Goal: Information Seeking & Learning: Learn about a topic

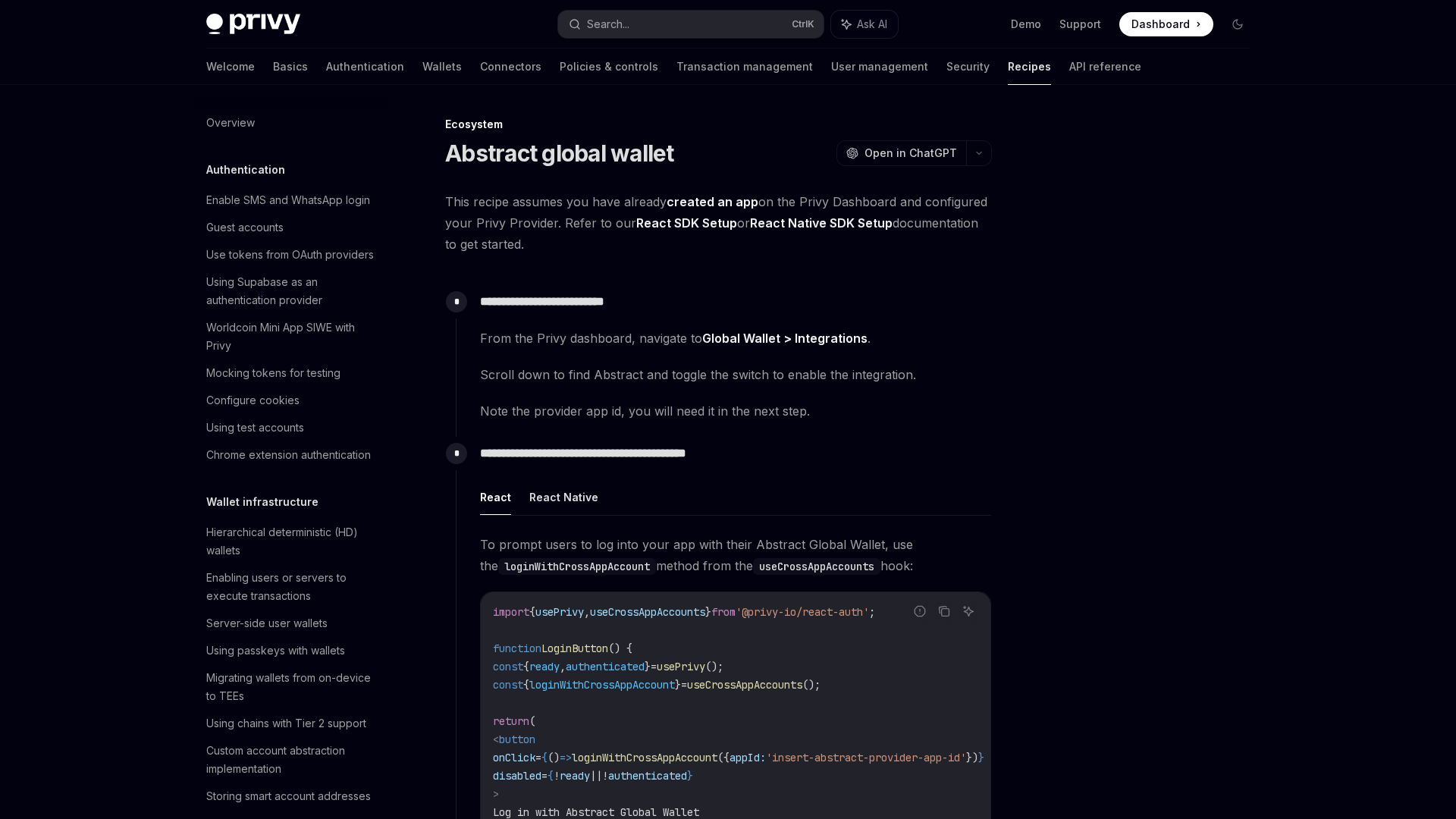
scroll to position [2101, 0]
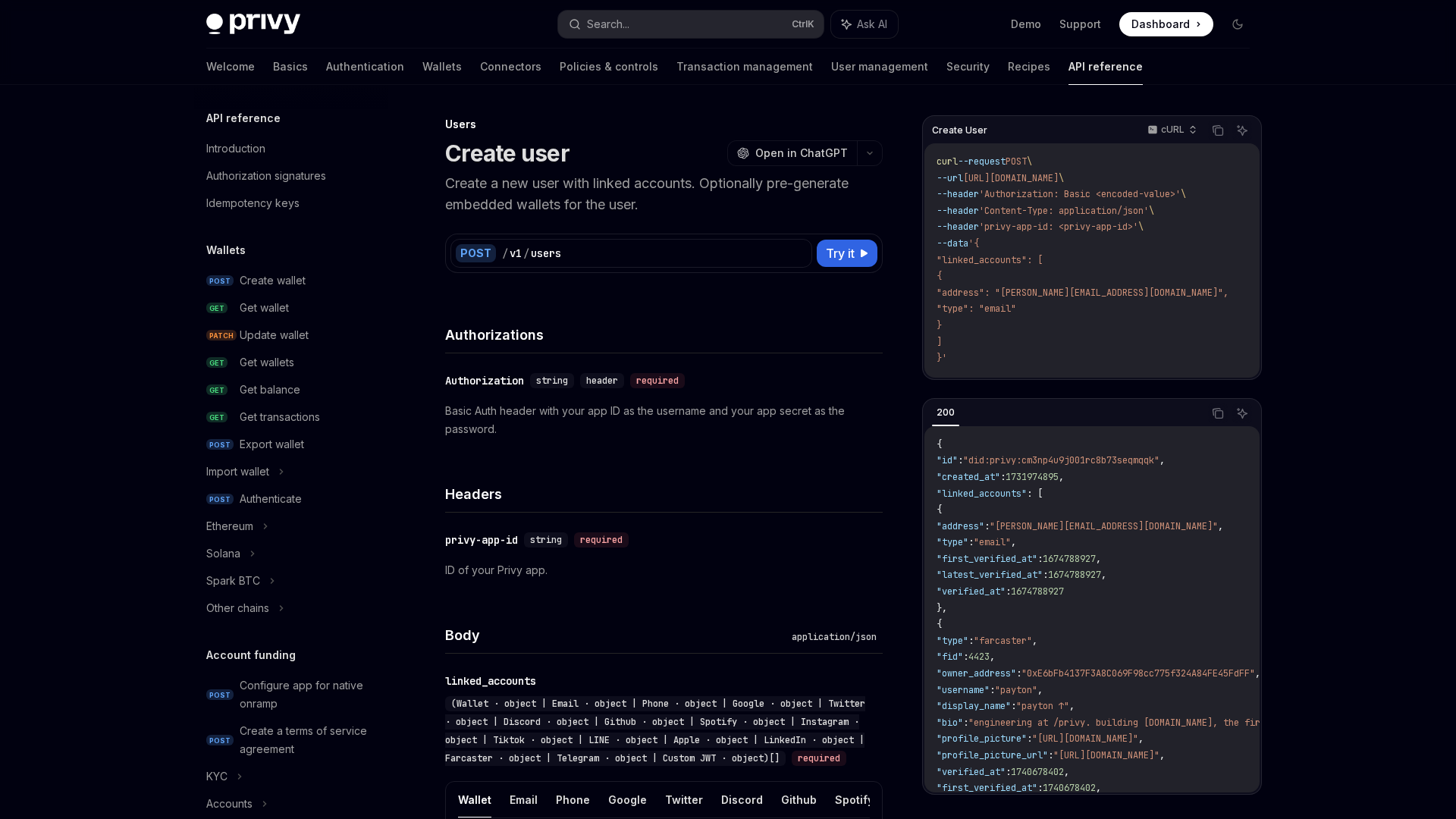
scroll to position [775, 0]
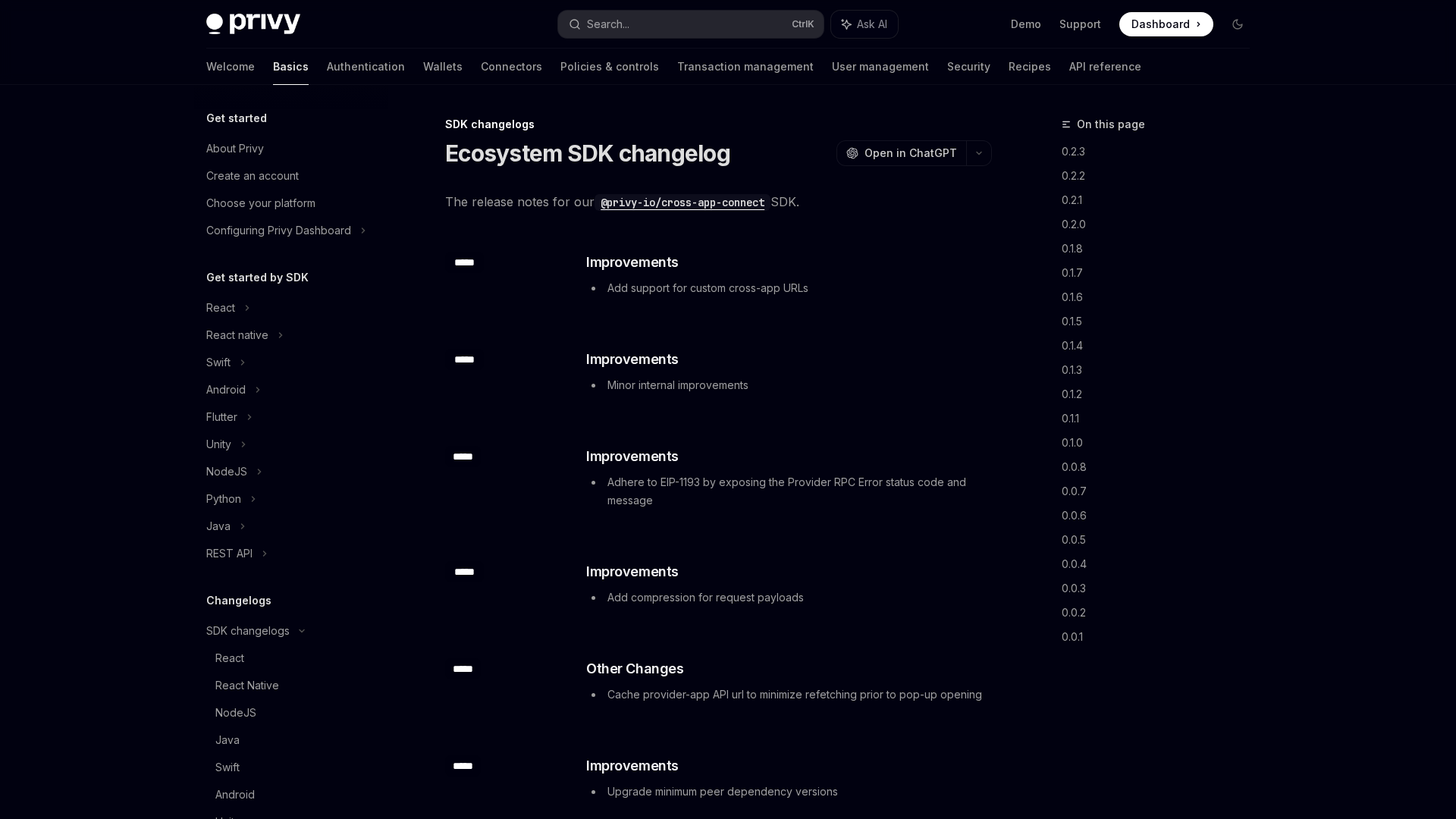
scroll to position [316, 0]
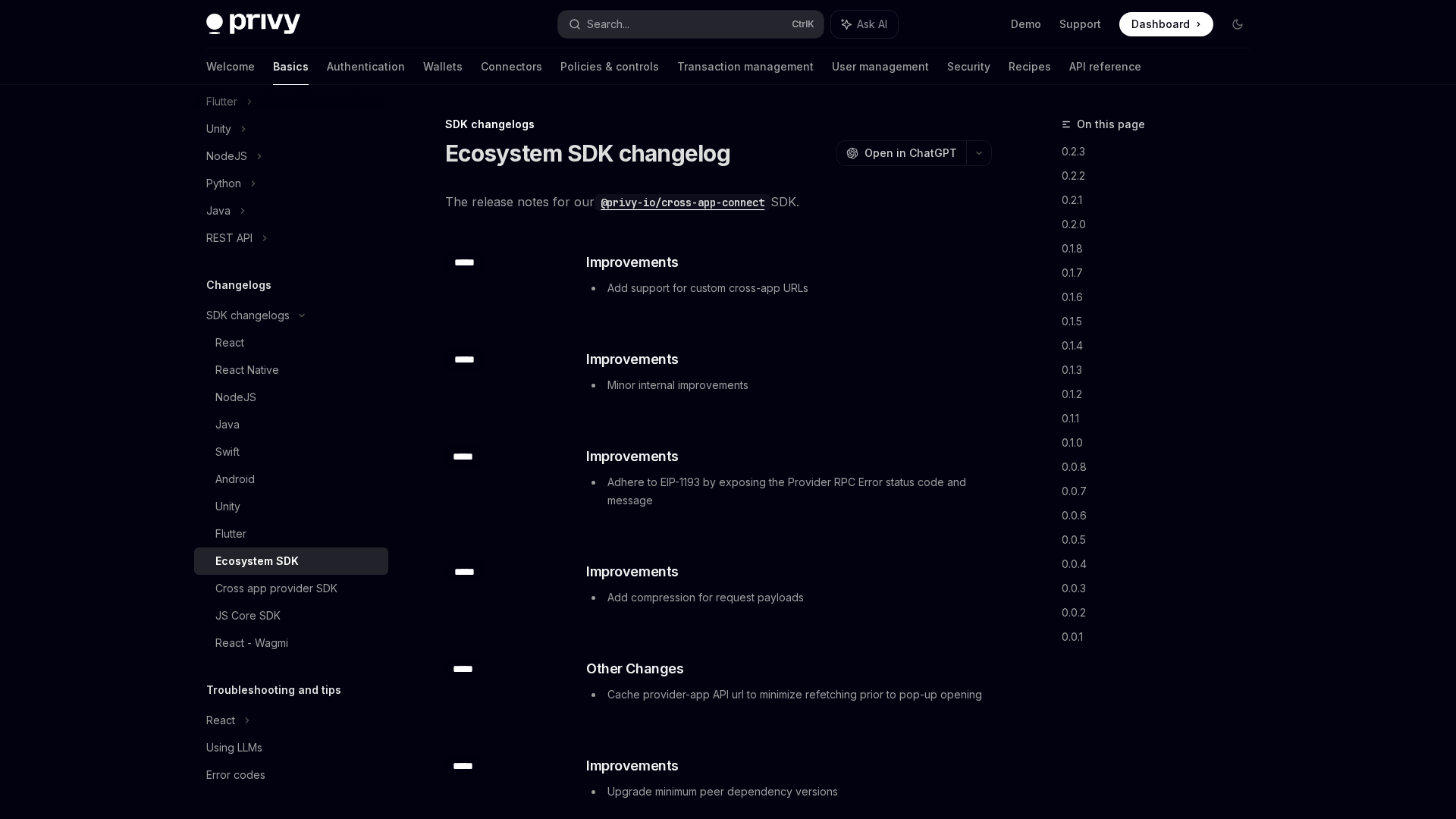
type textarea "*"
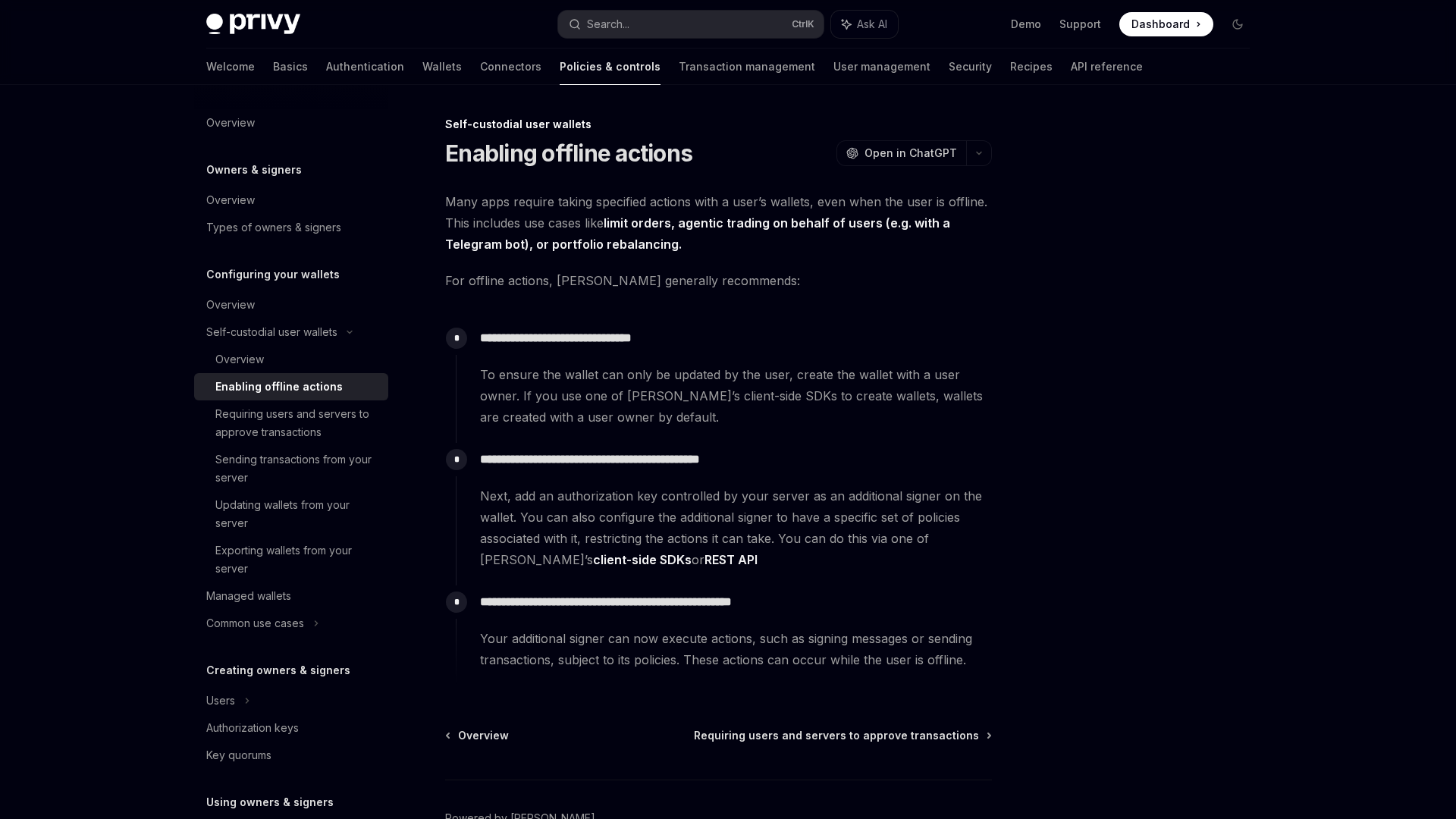
type textarea "*"
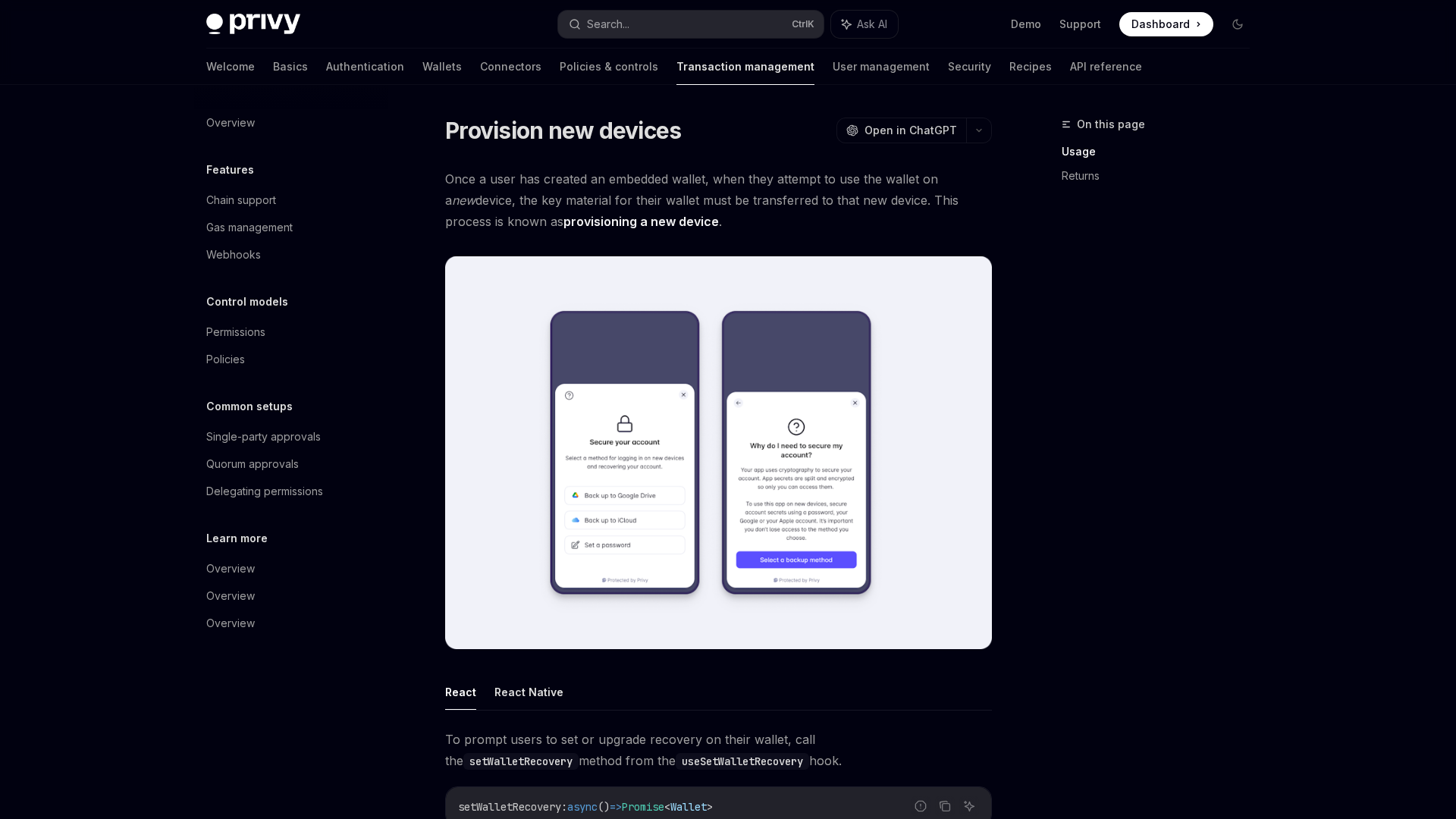
type textarea "*"
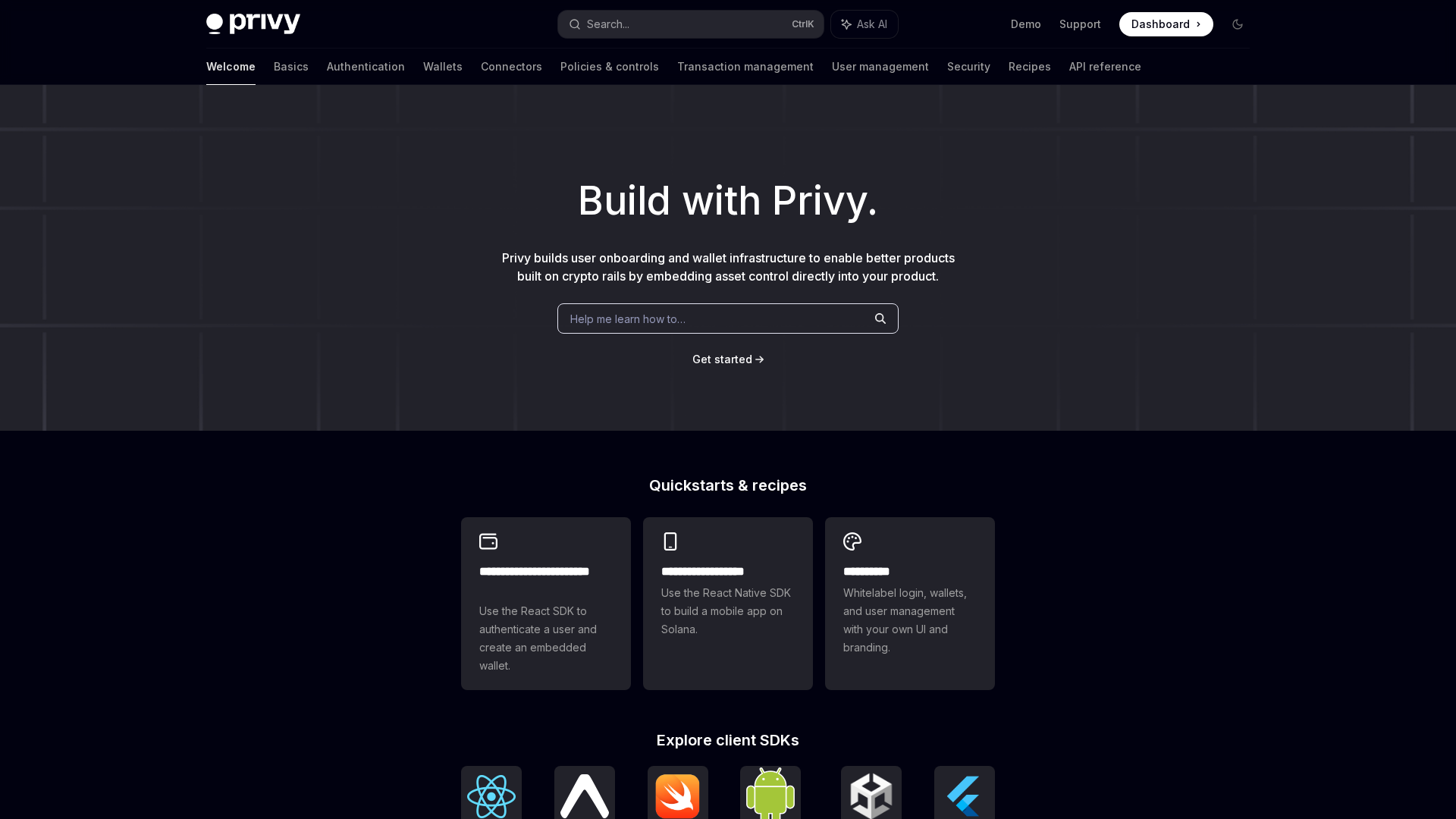
type textarea "*"
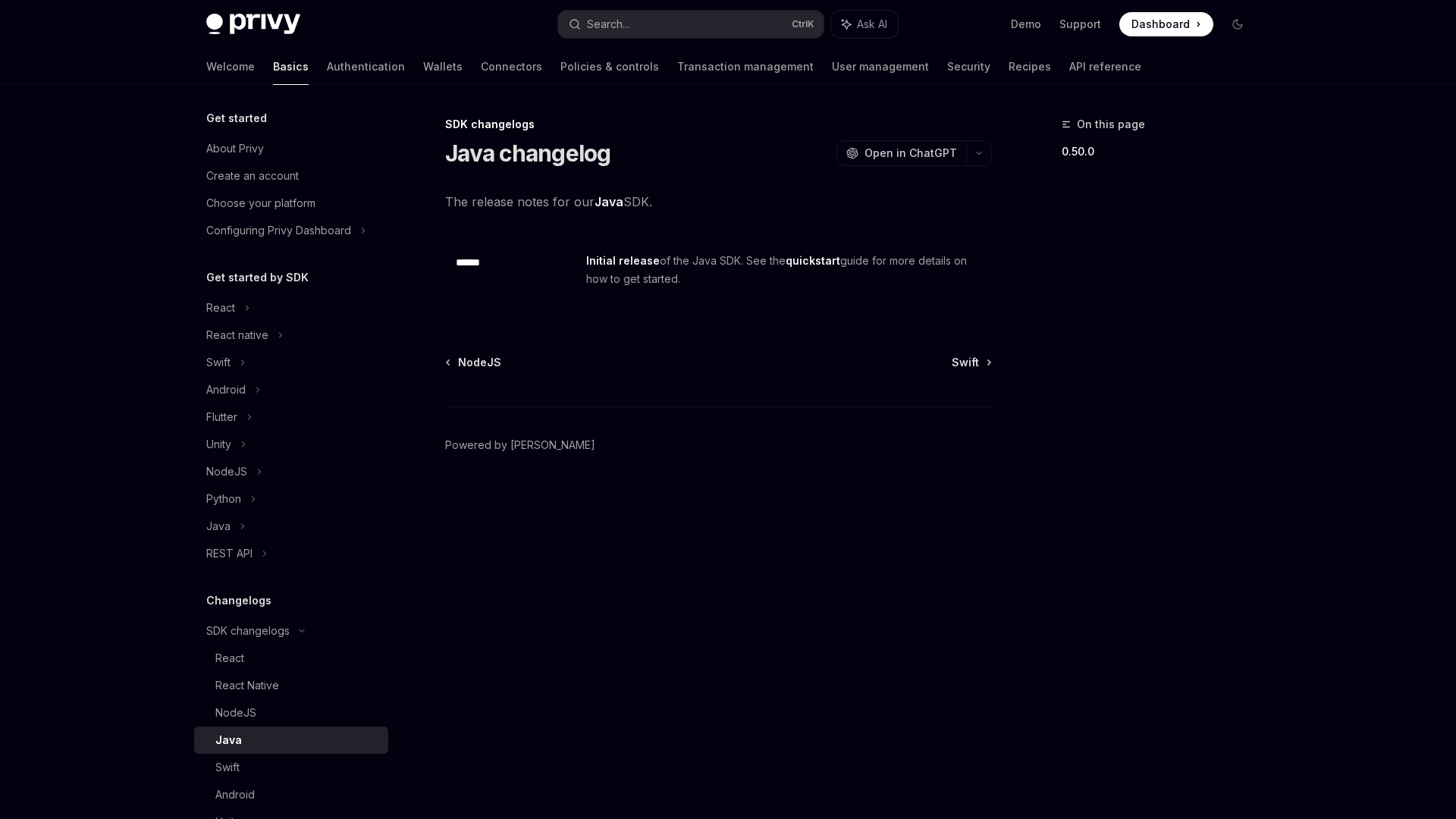
type textarea "*"
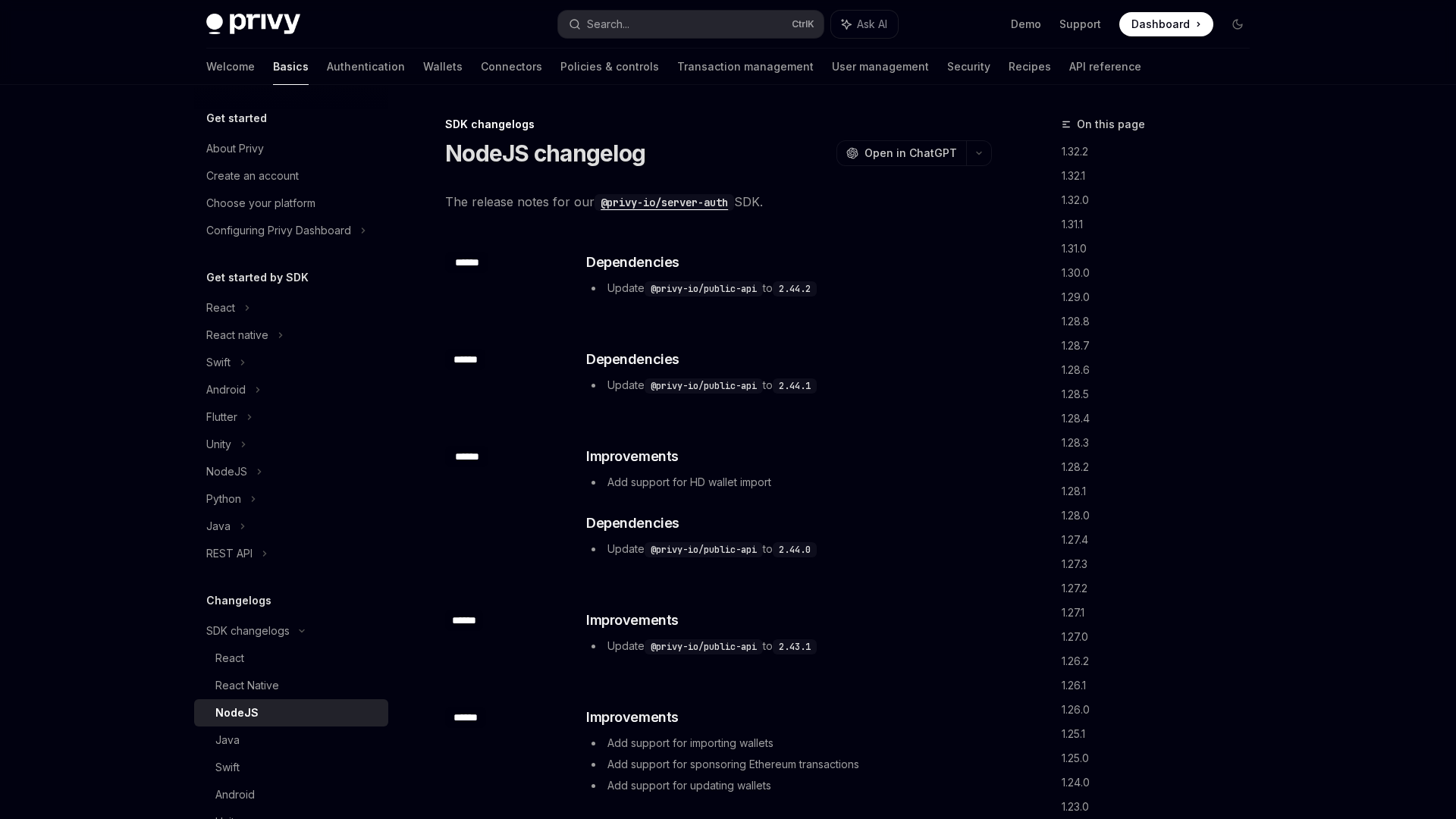
type textarea "*"
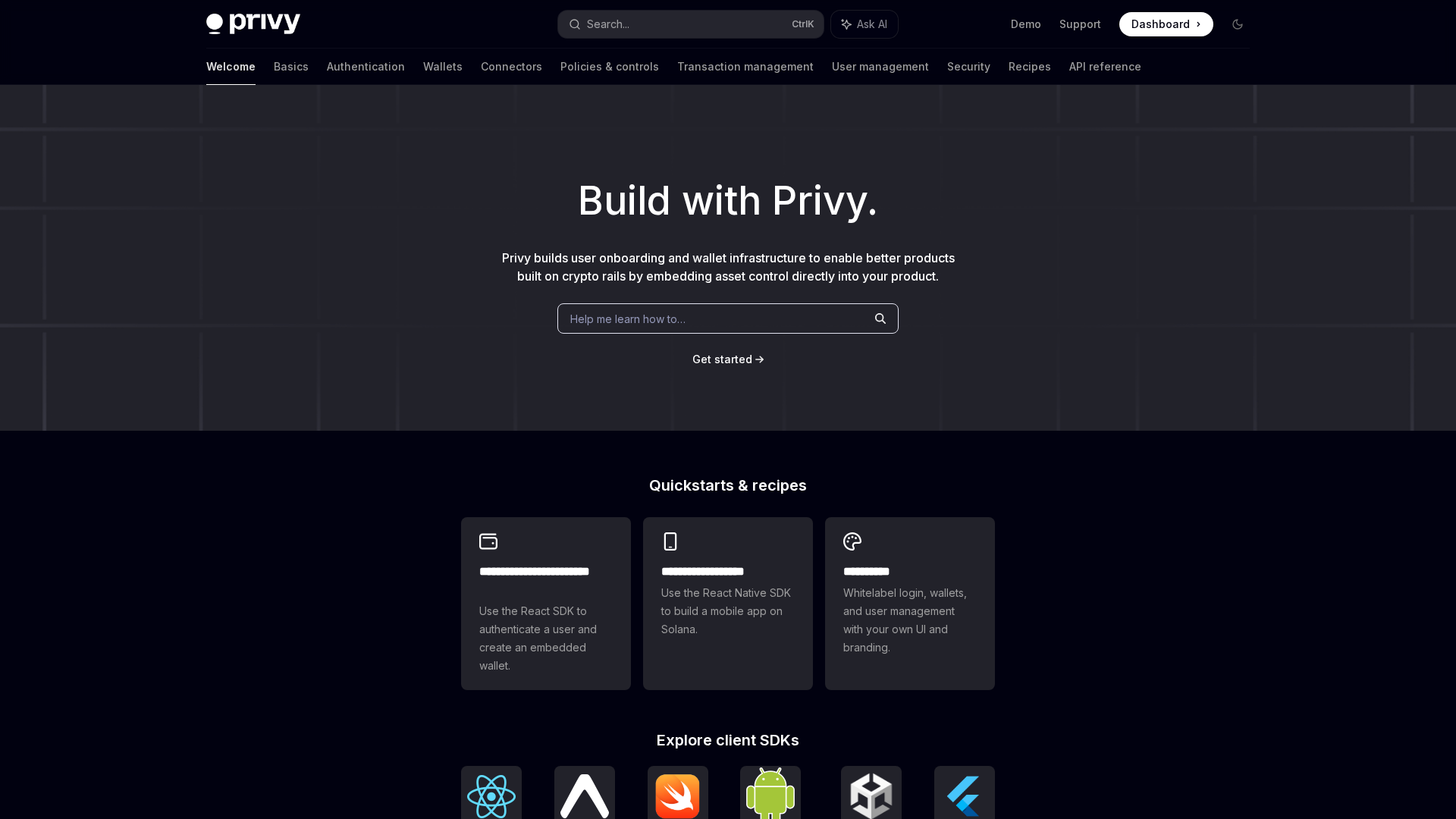
type textarea "*"
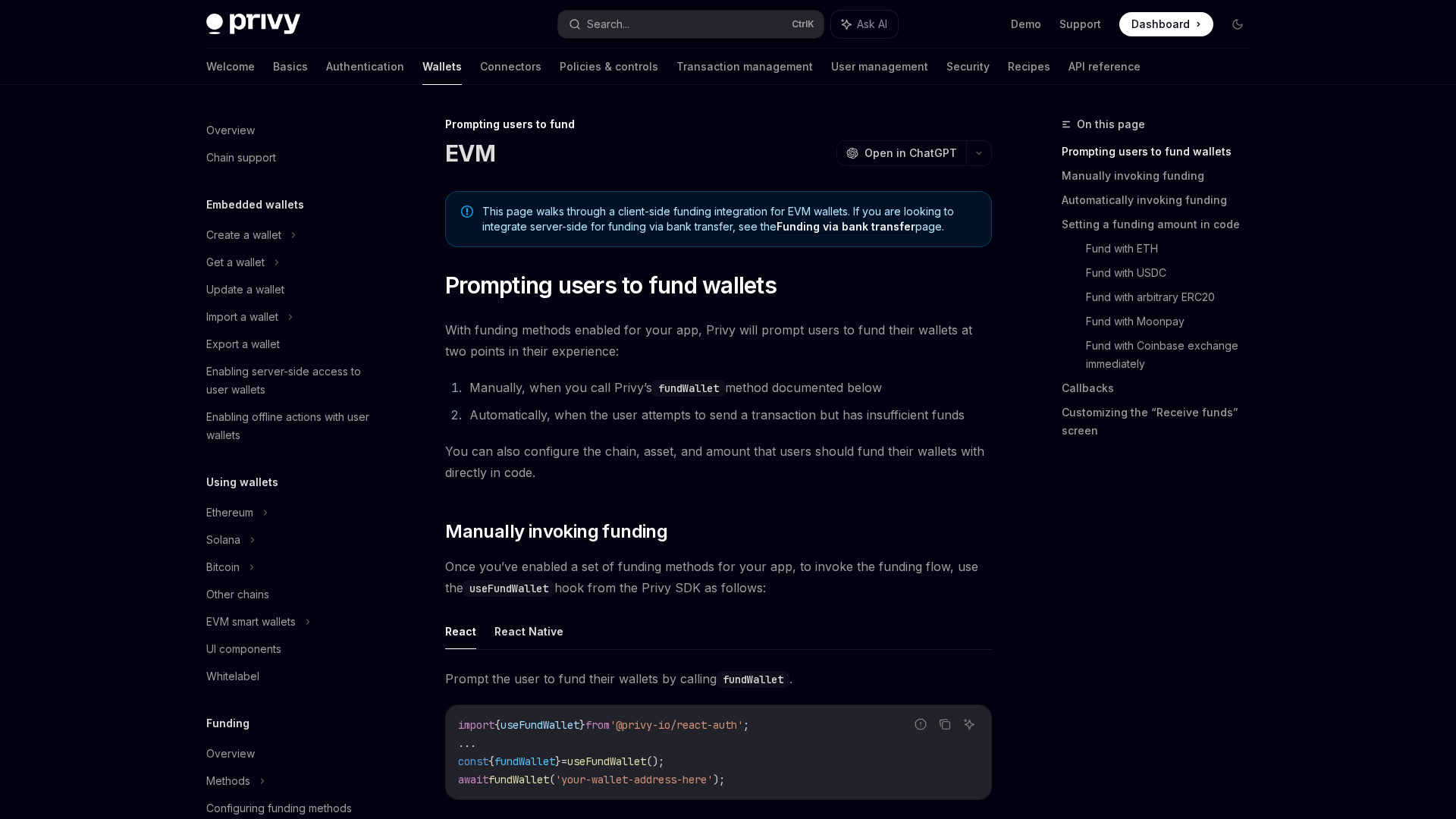
scroll to position [411, 0]
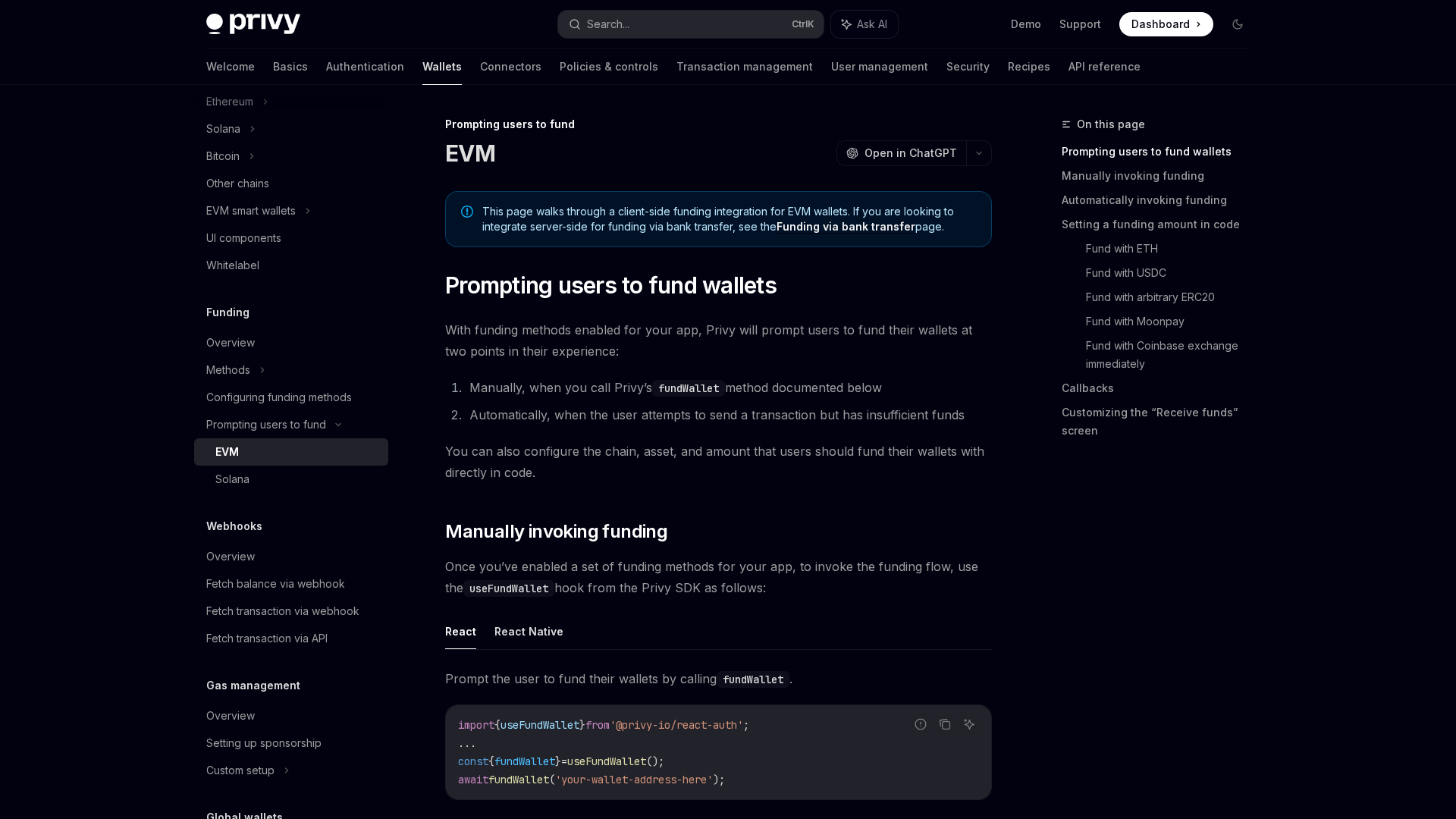
type textarea "*"
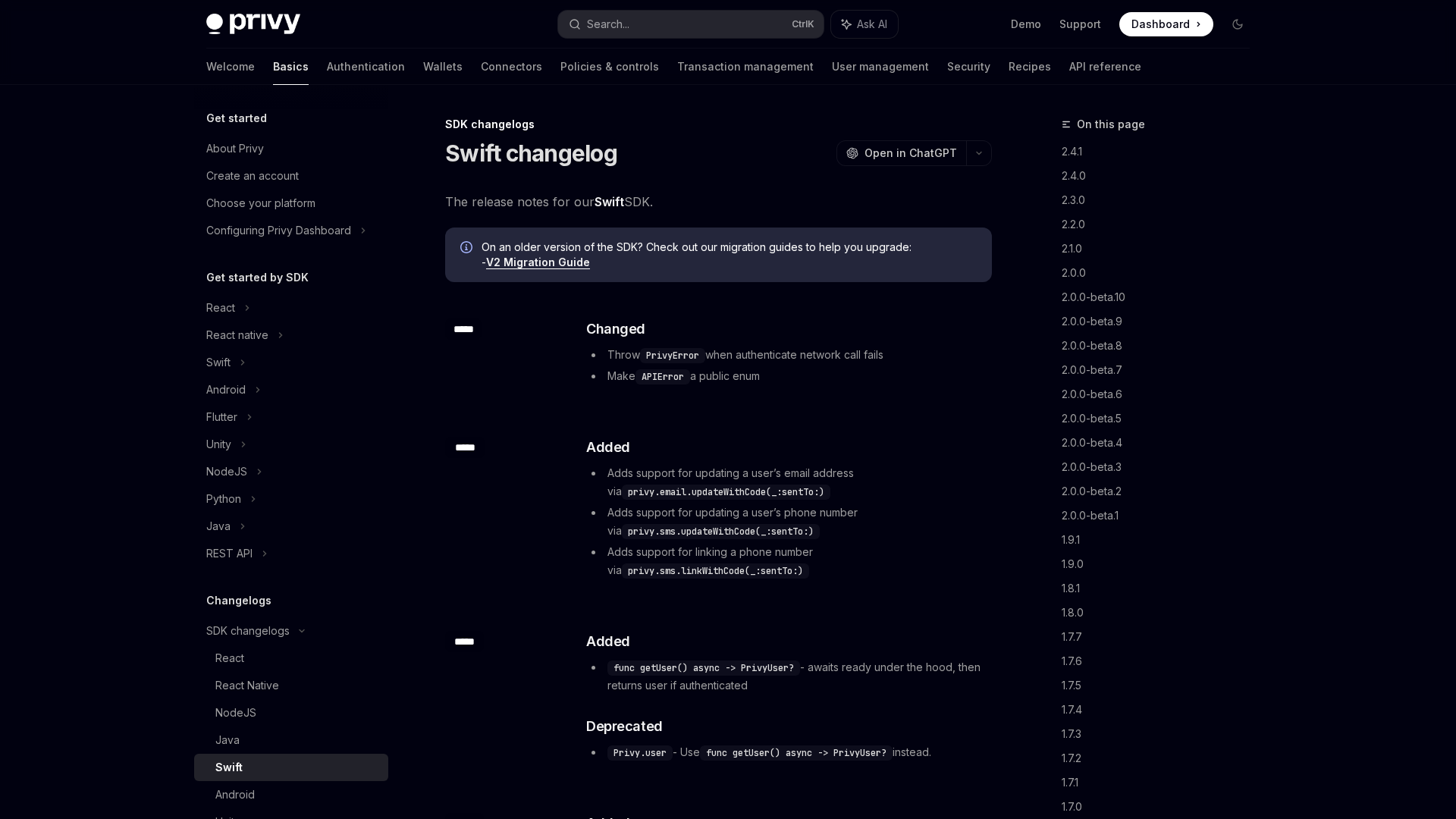
type textarea "*"
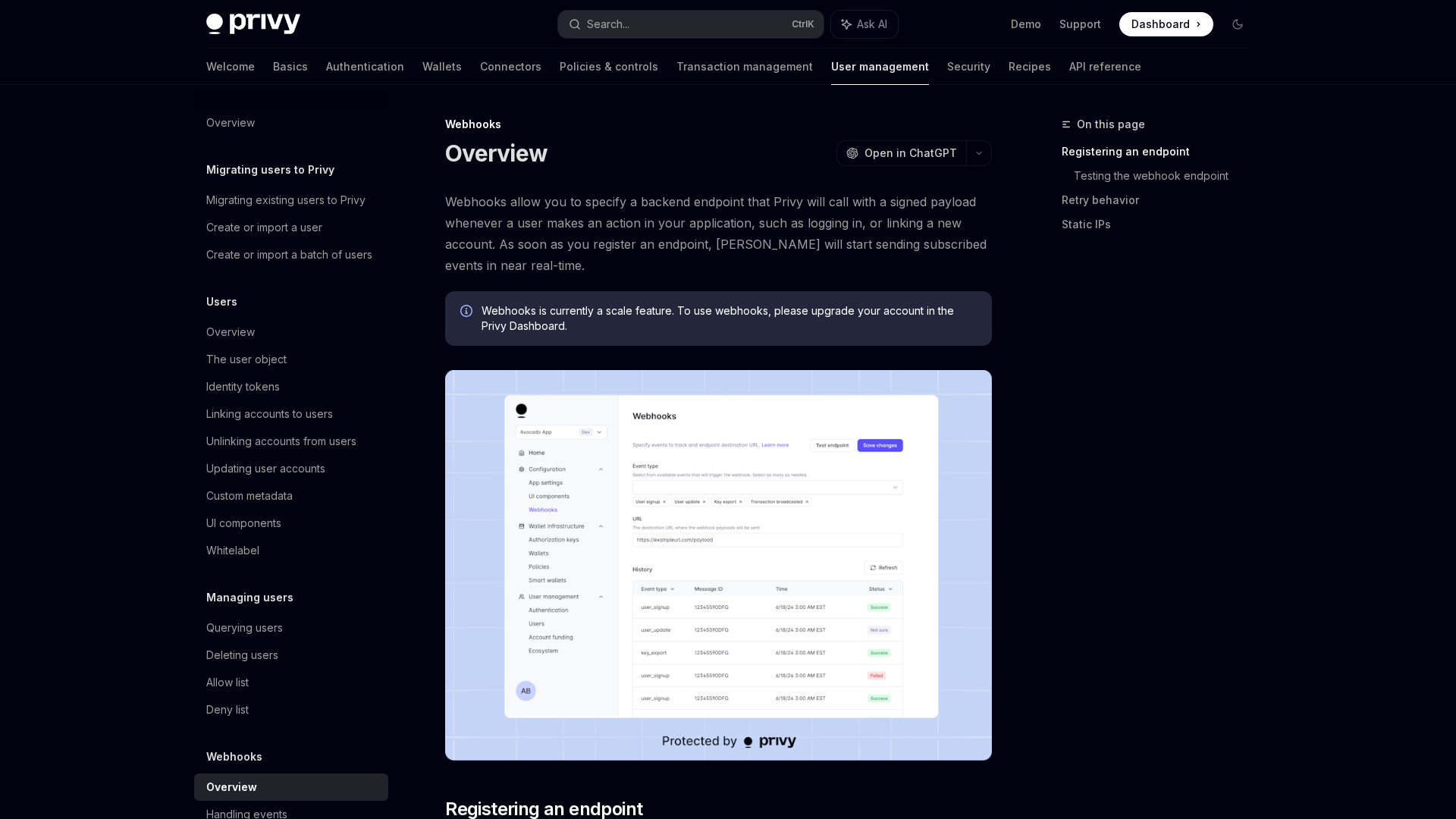
type textarea "*"
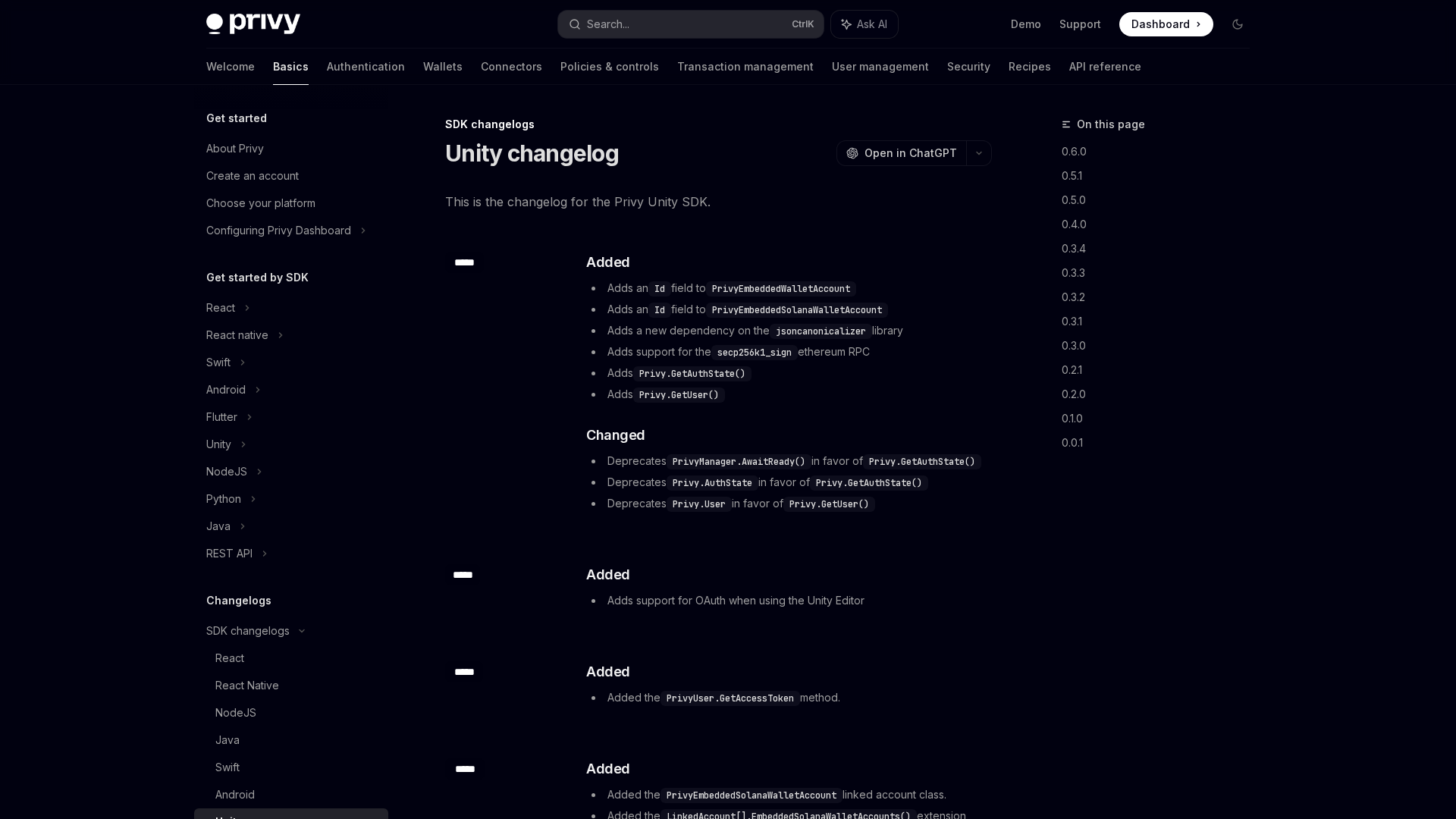
scroll to position [316, 0]
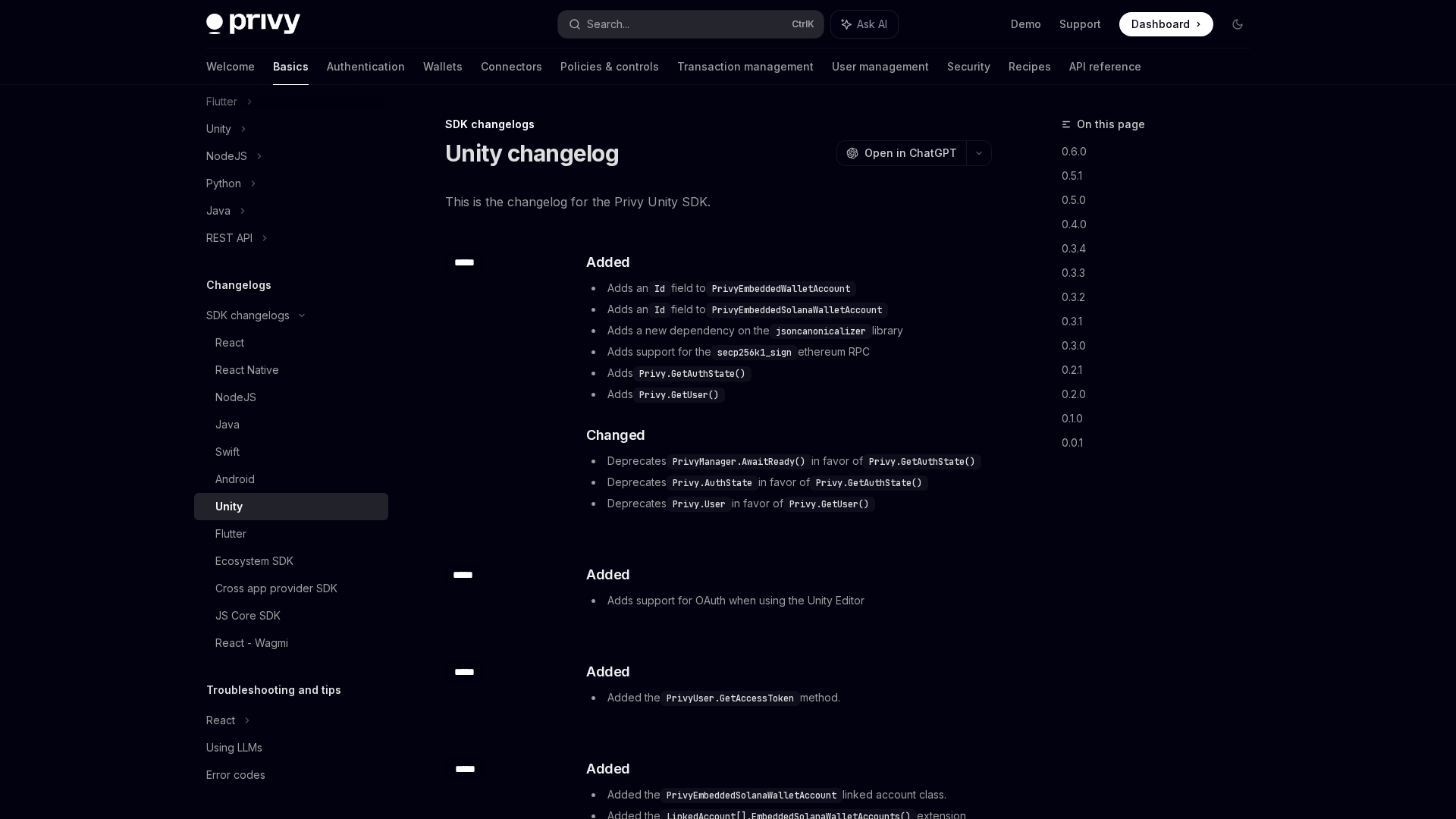
type textarea "*"
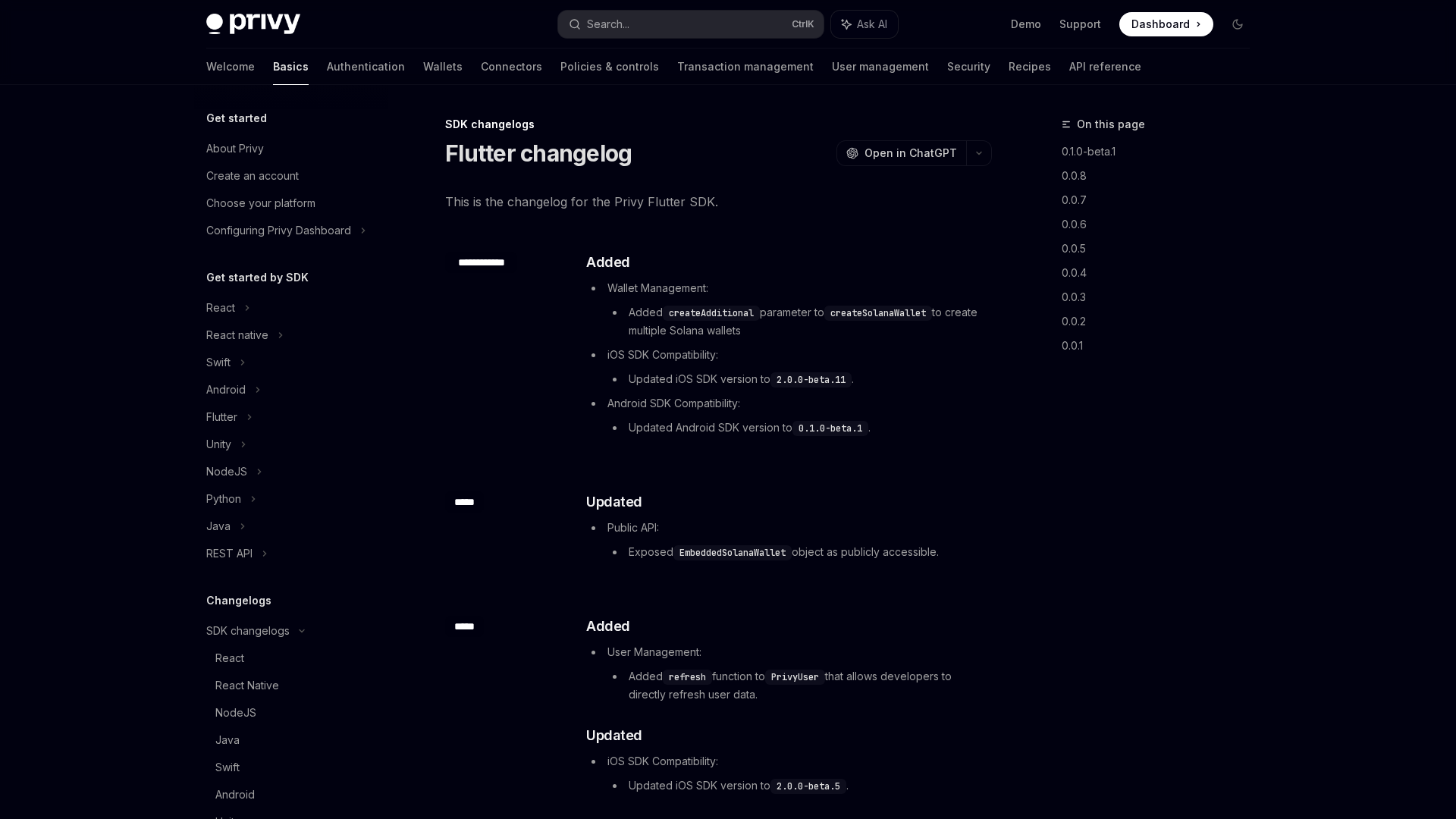
scroll to position [316, 0]
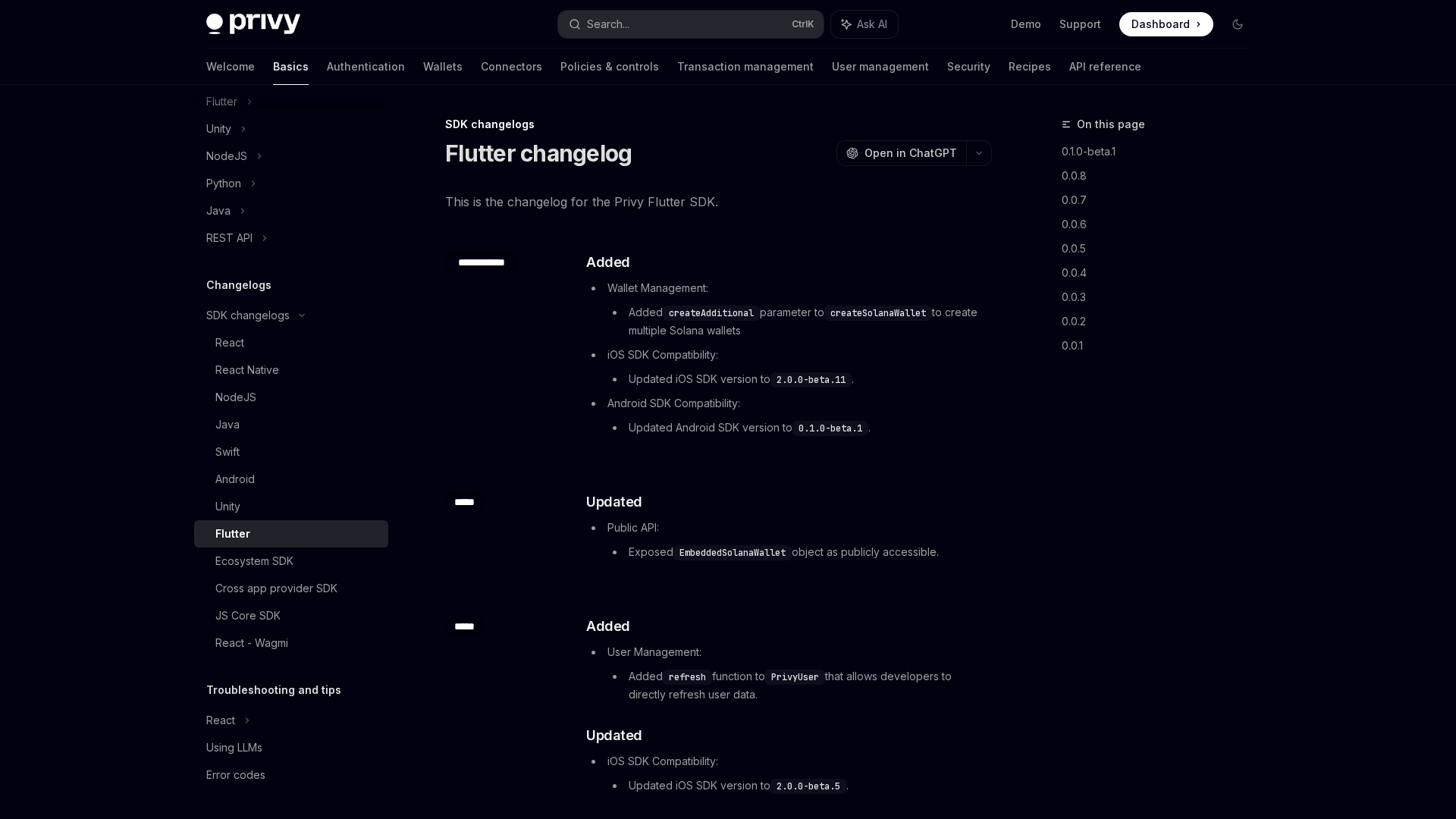
type textarea "*"
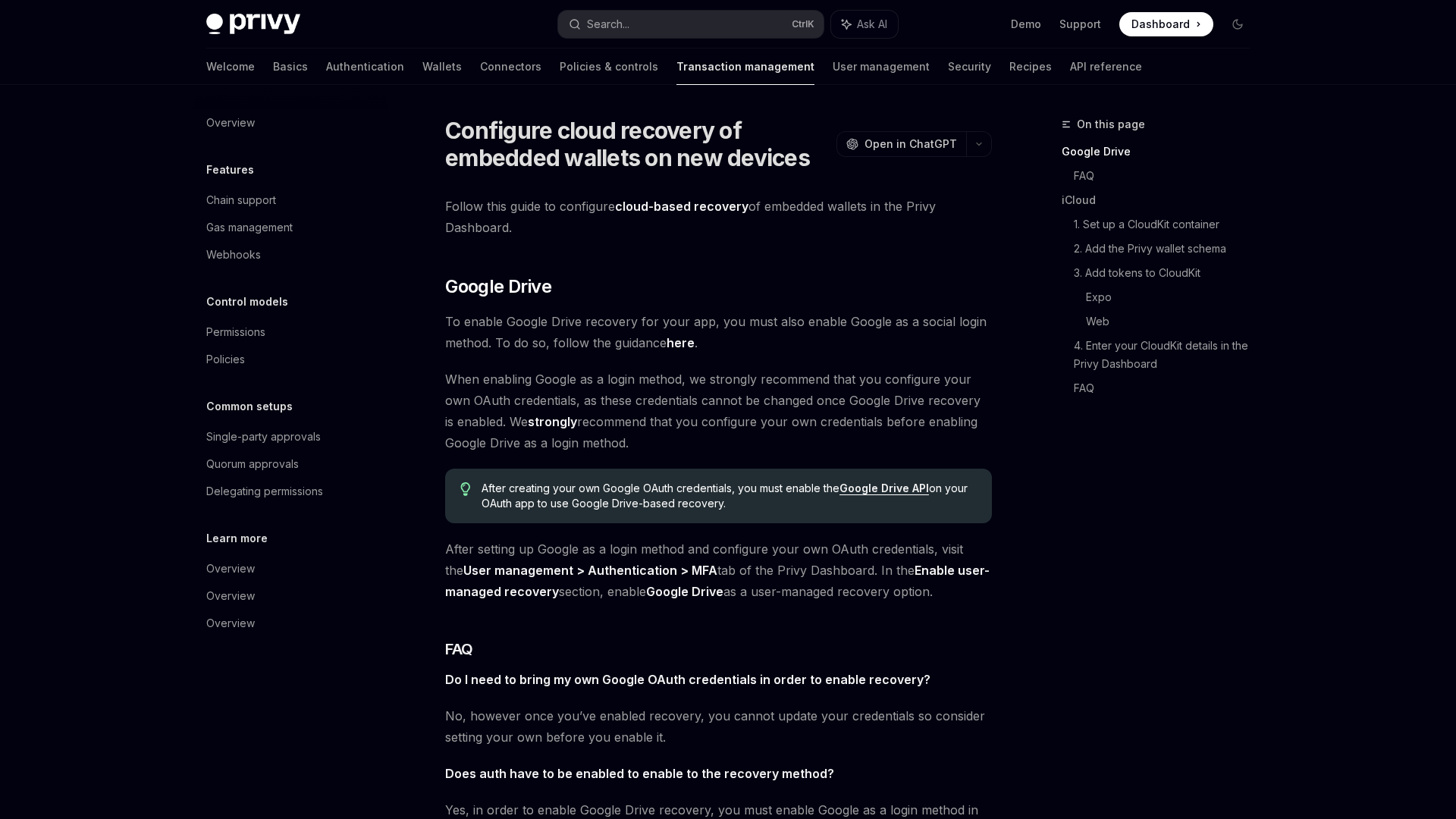
type textarea "*"
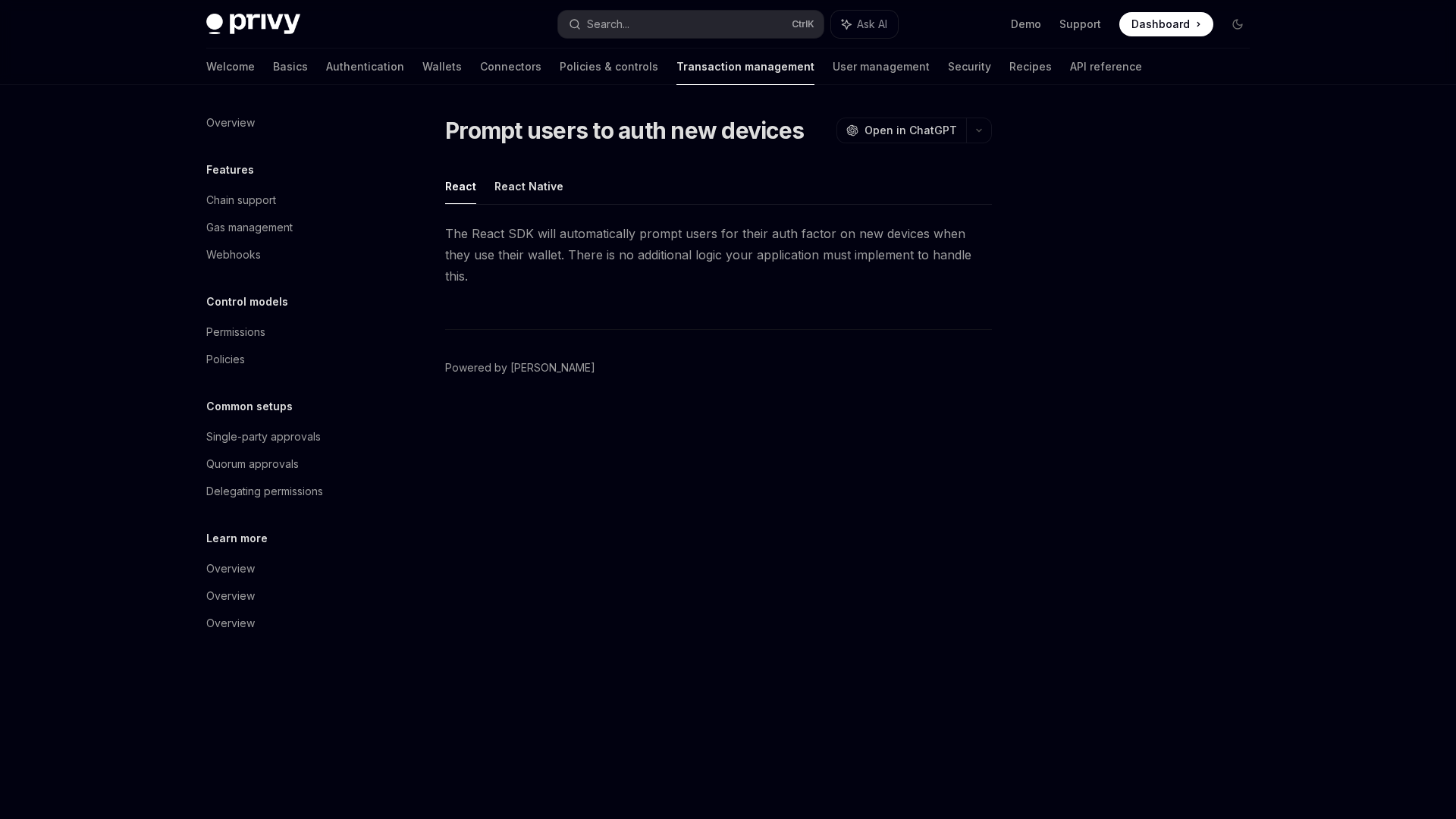
type textarea "*"
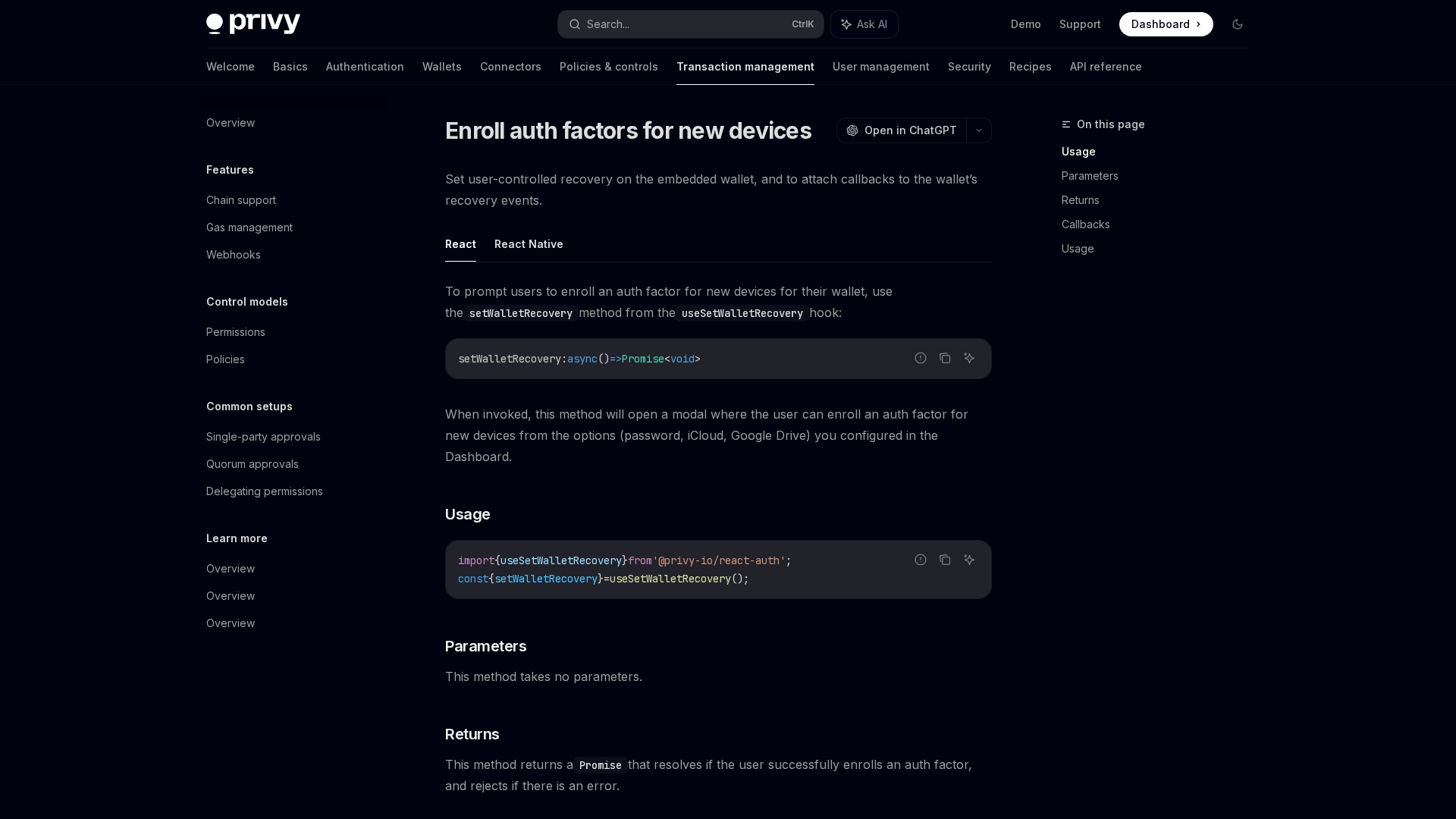
type textarea "*"
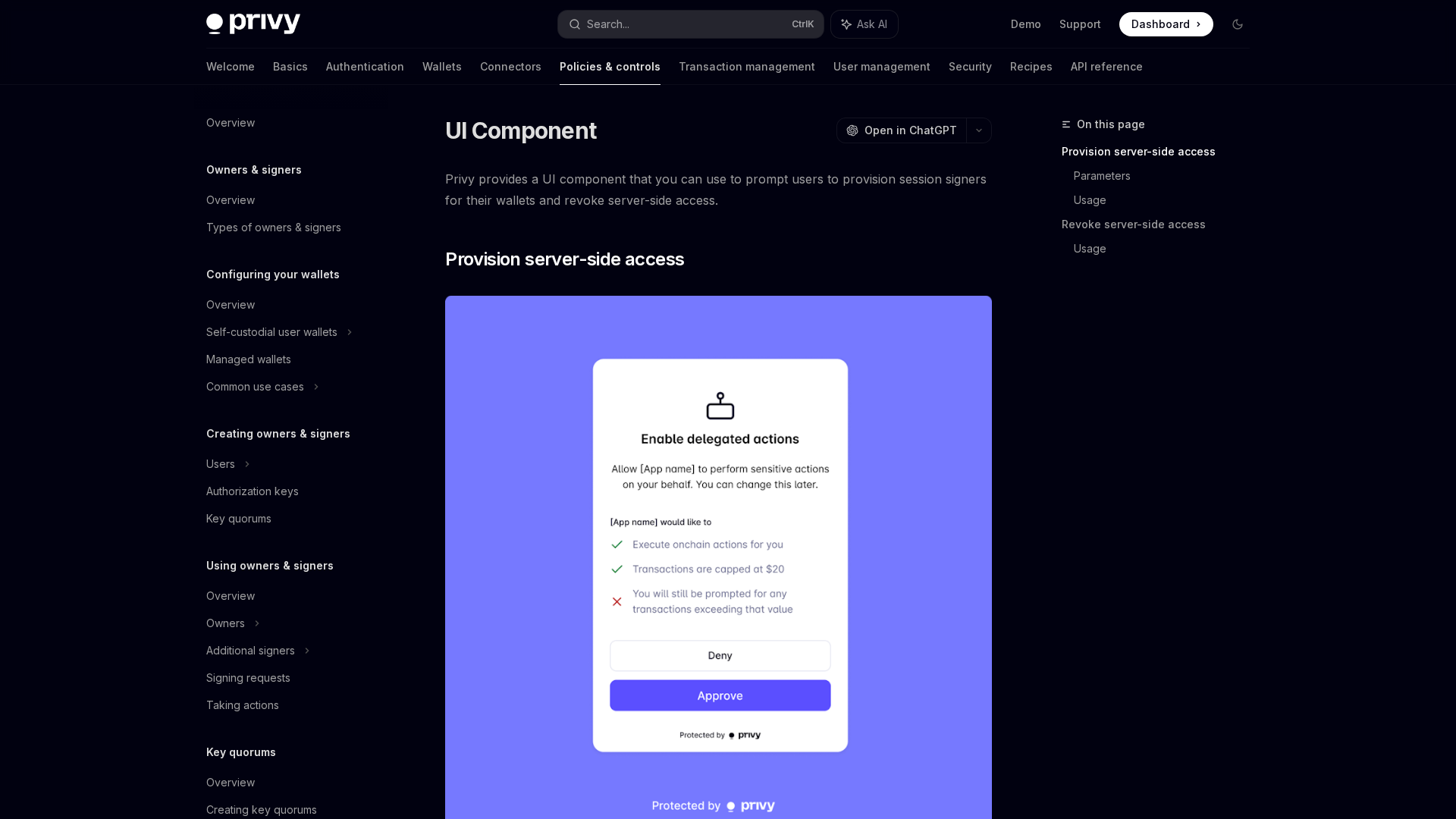
type textarea "*"
